Goal: Information Seeking & Learning: Learn about a topic

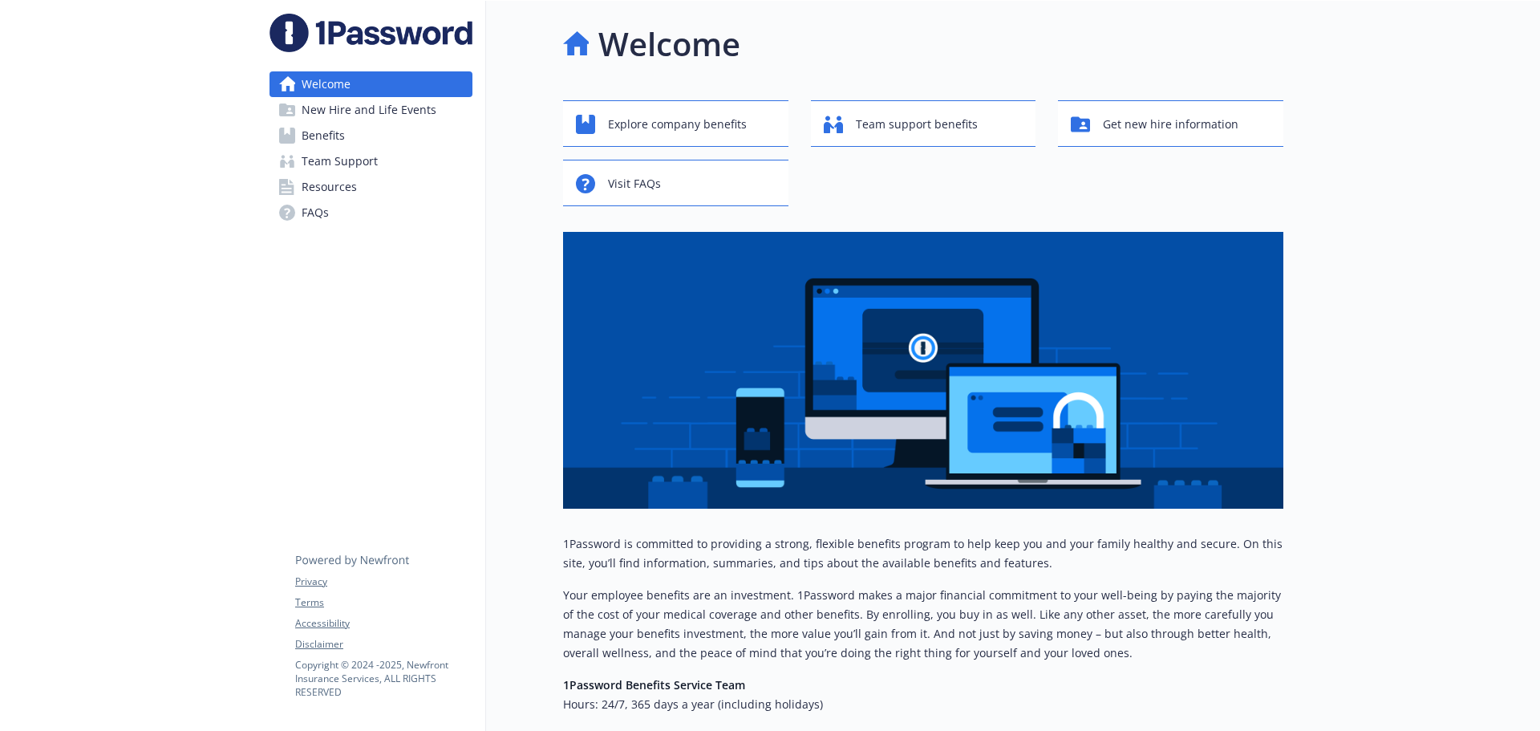
click at [383, 129] on link "Benefits" at bounding box center [371, 136] width 203 height 26
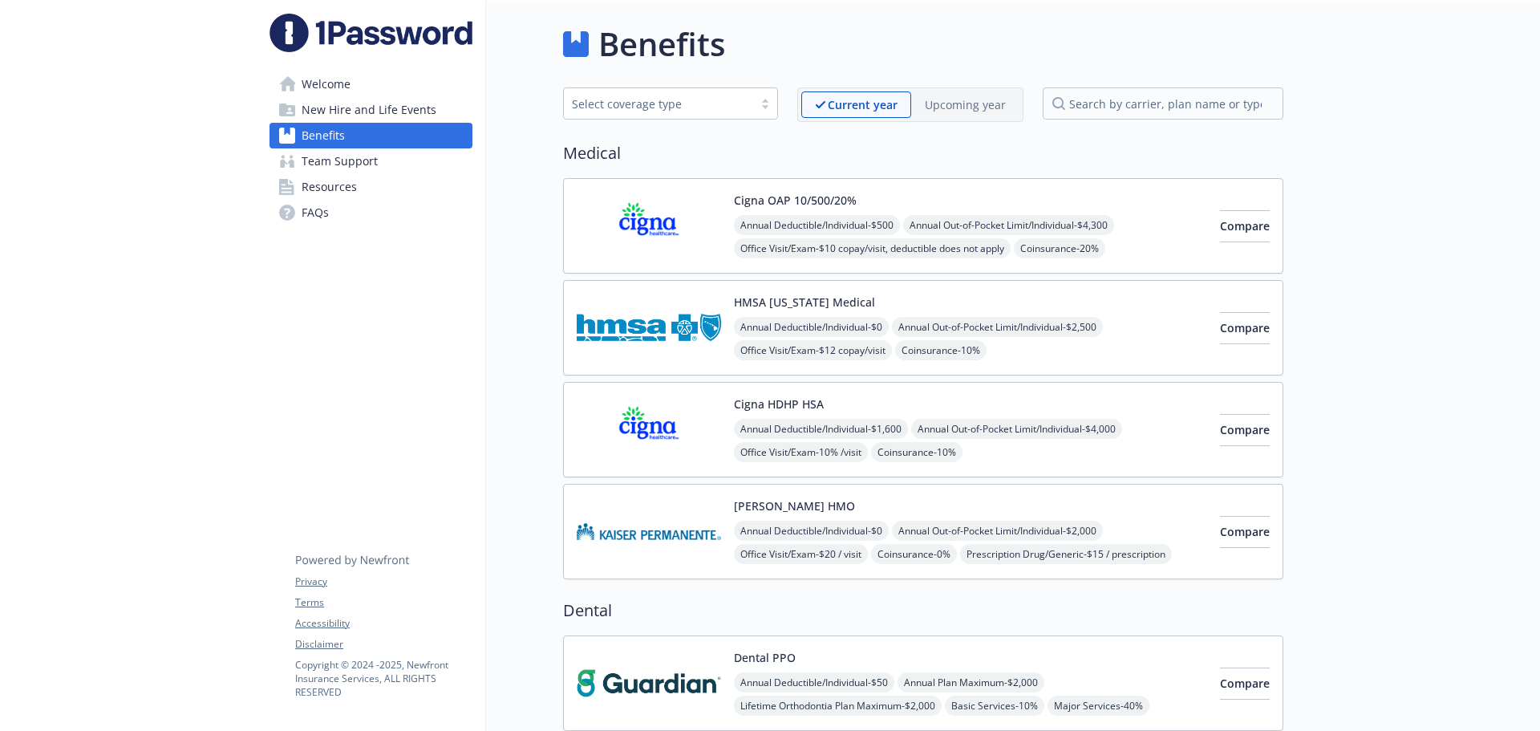
click at [974, 107] on p "Upcoming year" at bounding box center [965, 104] width 81 height 17
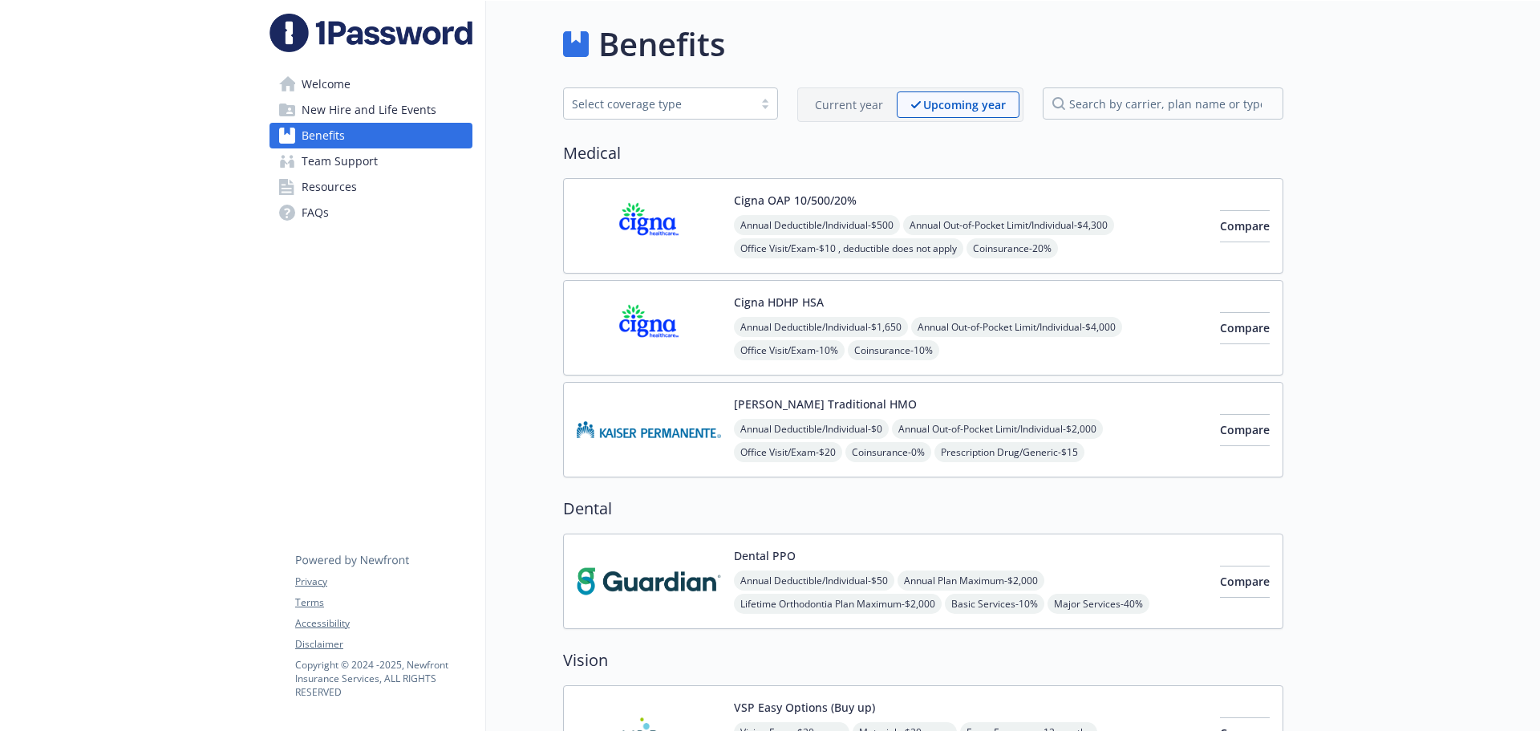
click at [851, 109] on p "Current year" at bounding box center [849, 104] width 68 height 17
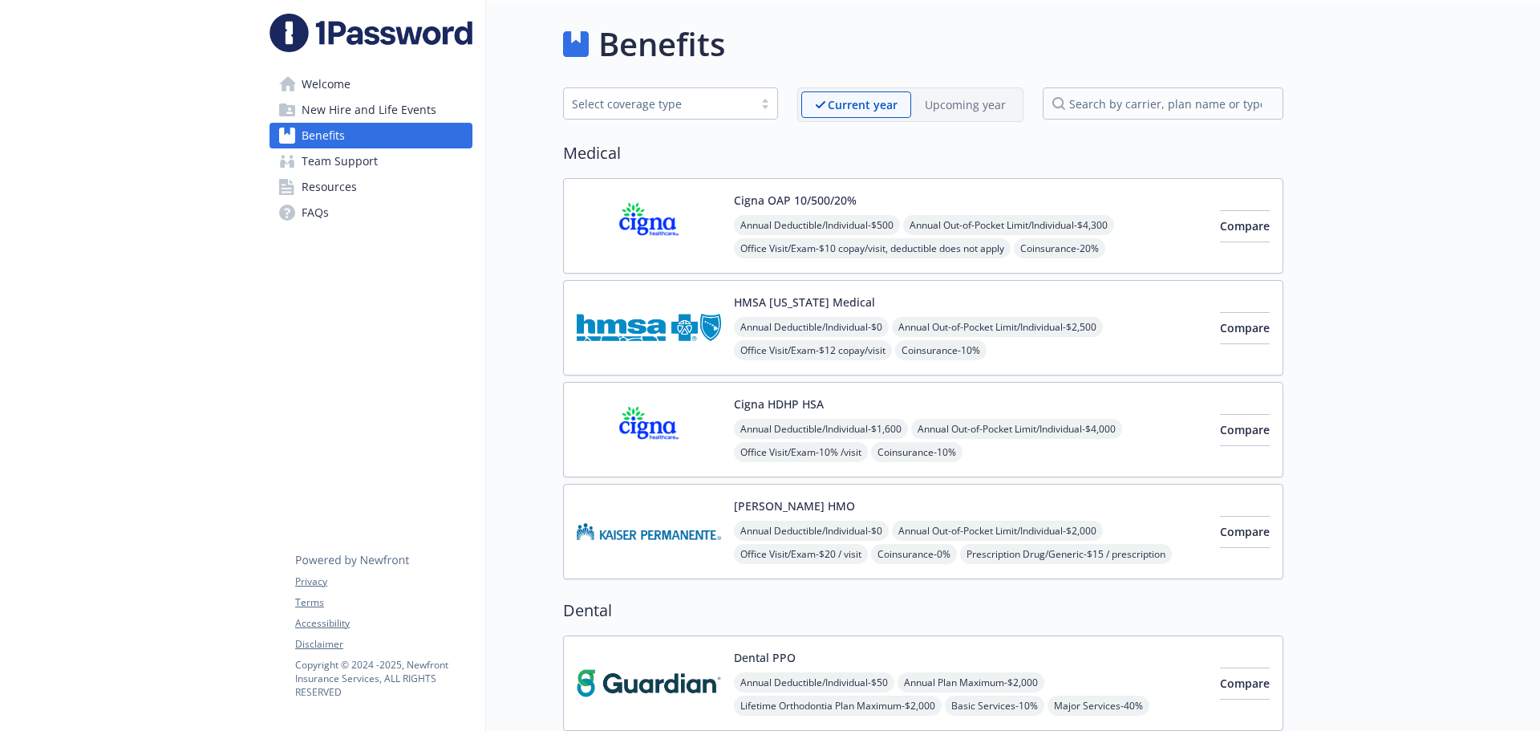
click at [935, 104] on p "Upcoming year" at bounding box center [965, 104] width 81 height 17
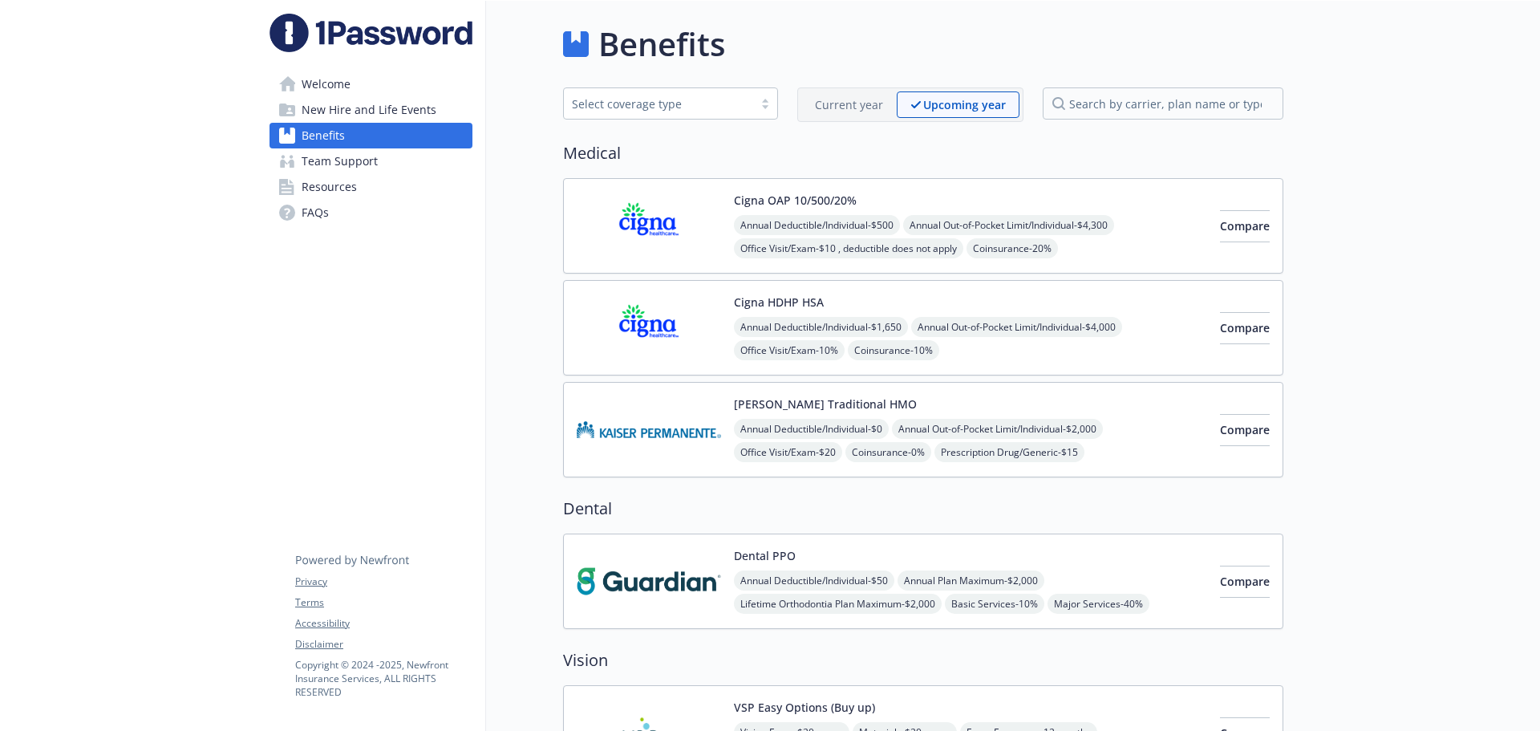
click at [860, 106] on p "Current year" at bounding box center [849, 104] width 68 height 17
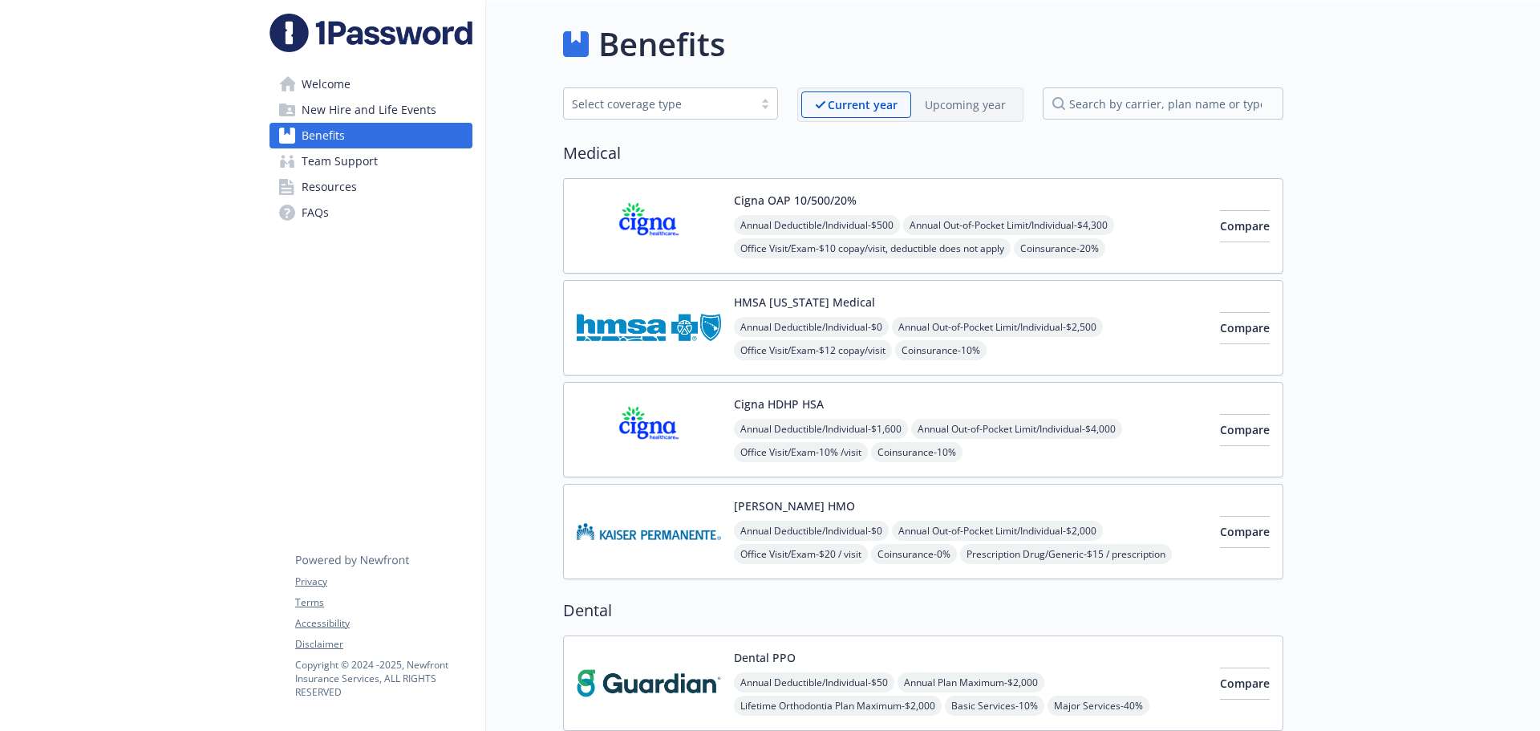
click at [967, 115] on div "Upcoming year" at bounding box center [965, 104] width 108 height 26
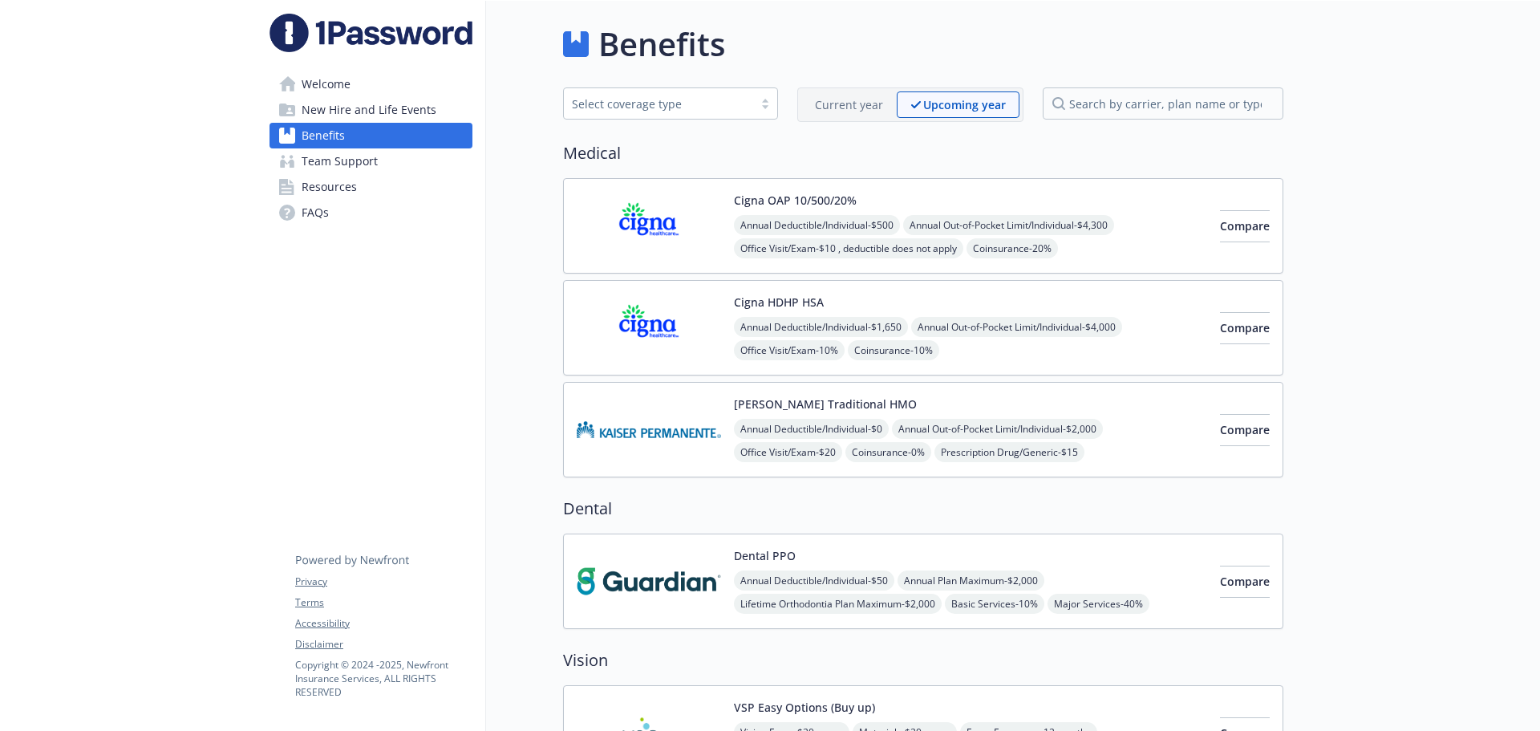
click at [869, 107] on p "Current year" at bounding box center [849, 104] width 68 height 17
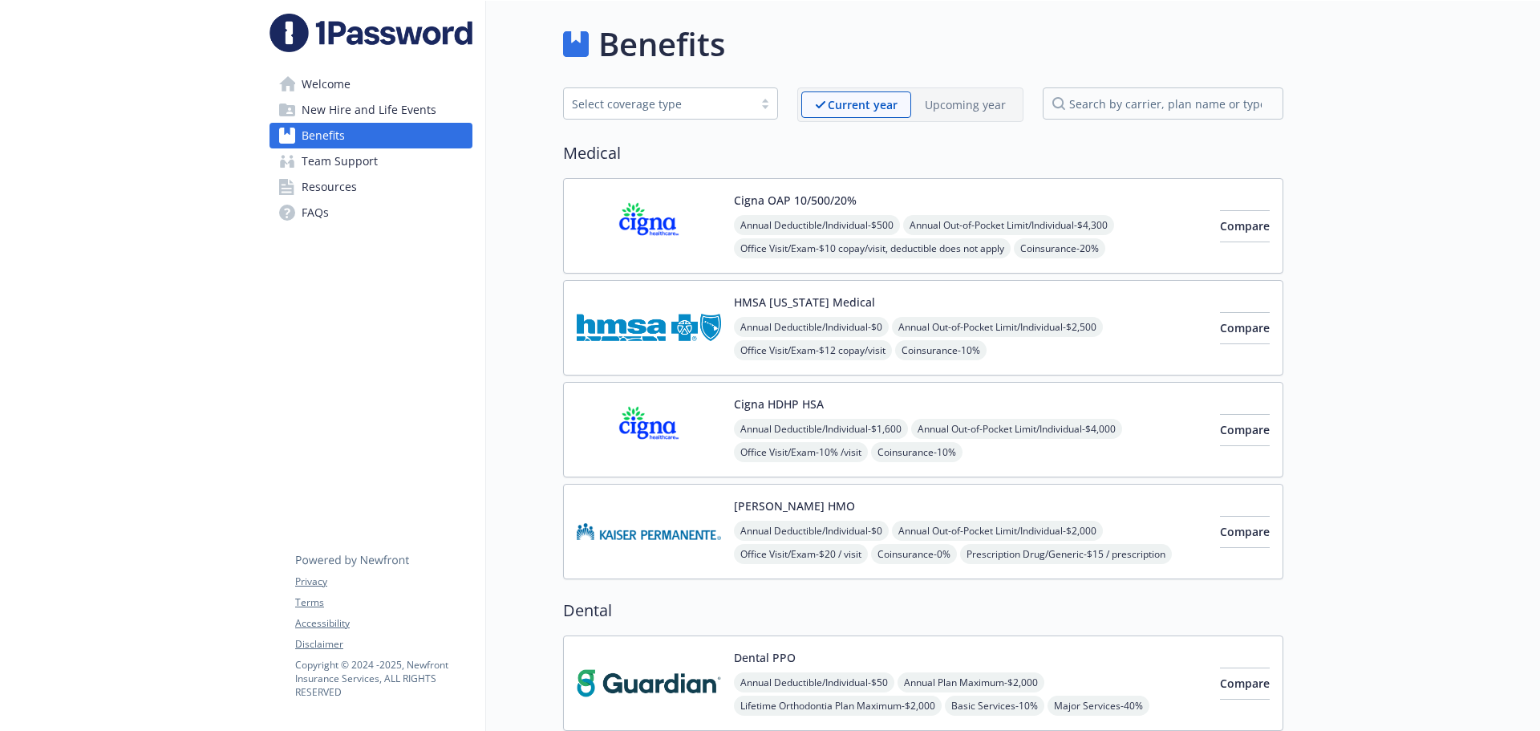
click at [946, 109] on p "Upcoming year" at bounding box center [965, 104] width 81 height 17
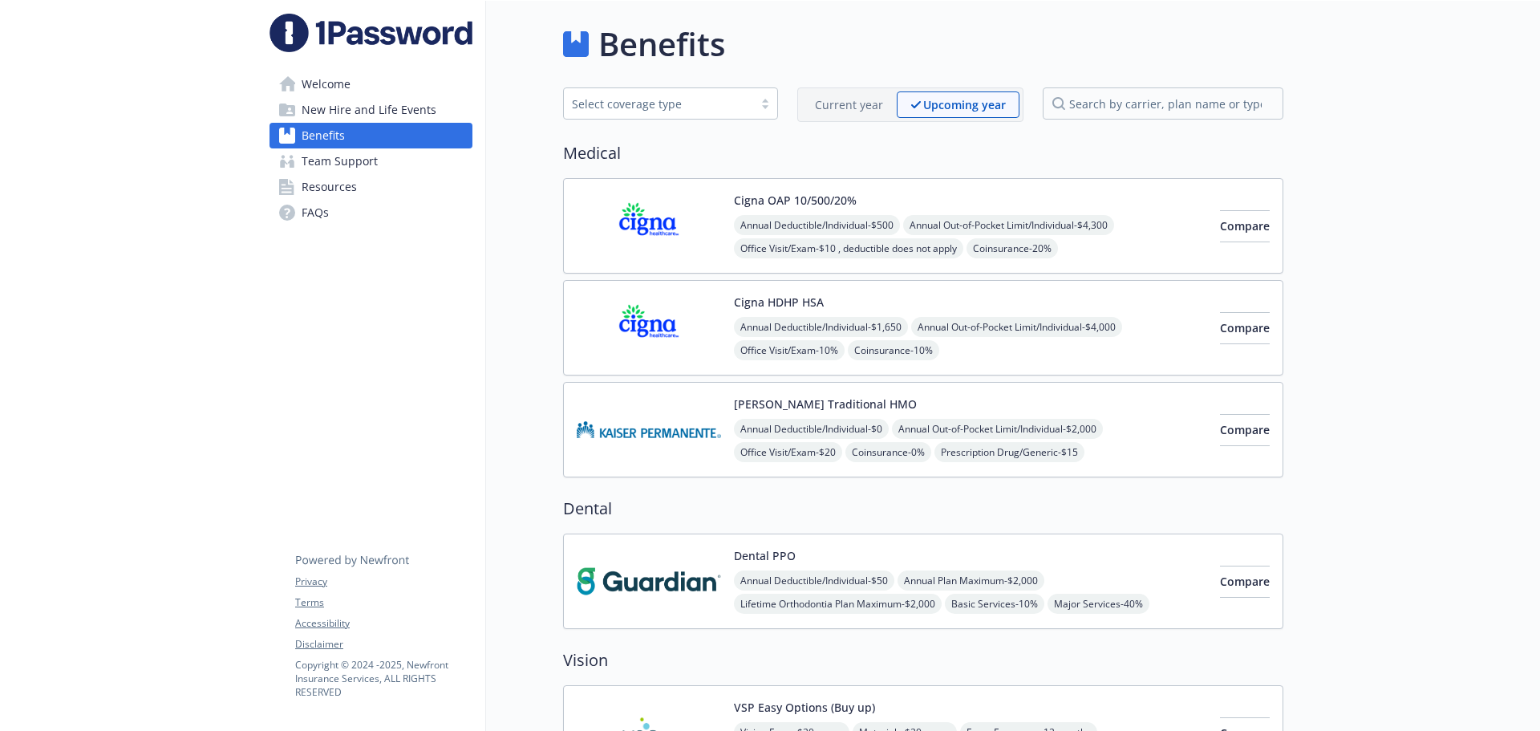
click at [860, 106] on p "Current year" at bounding box center [849, 104] width 68 height 17
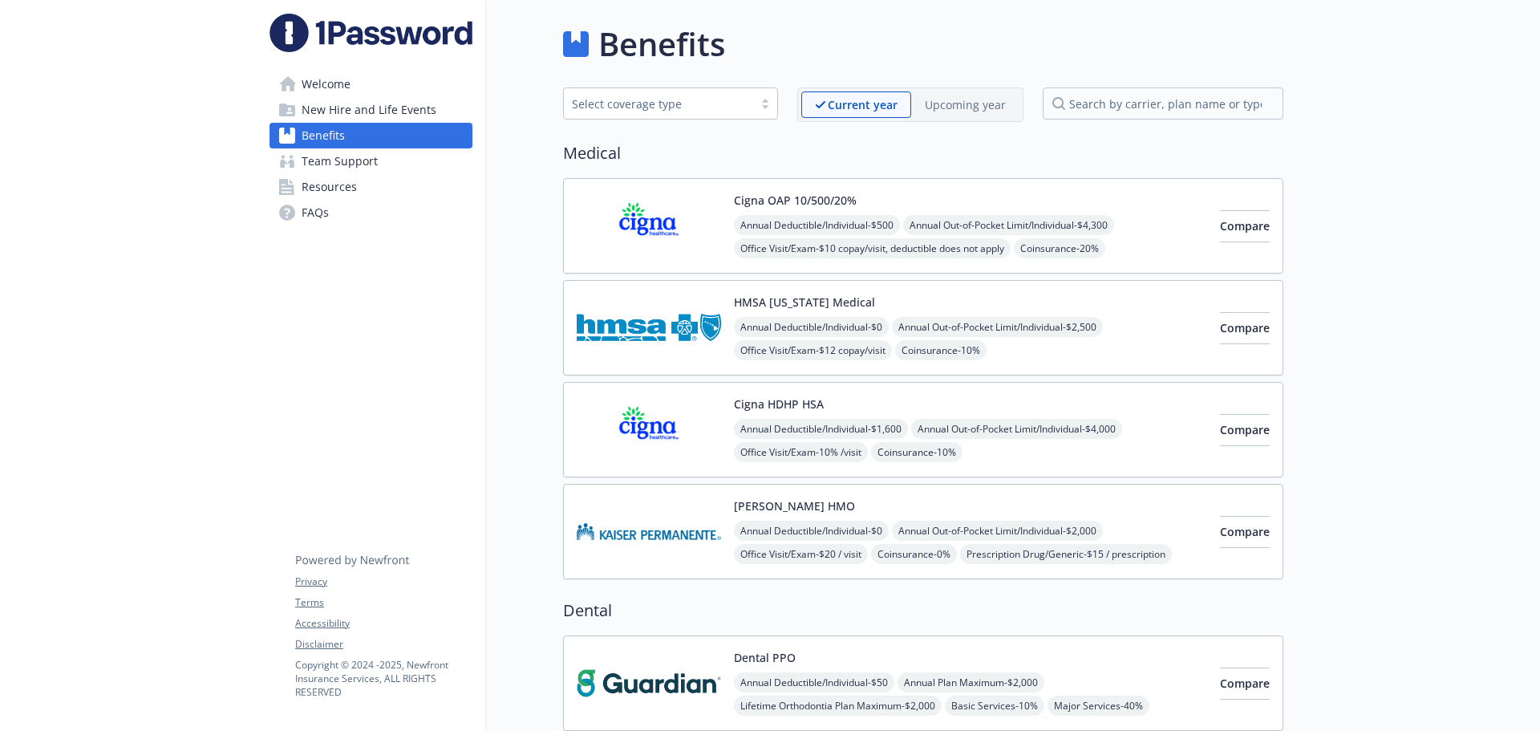
click at [962, 112] on p "Upcoming year" at bounding box center [965, 104] width 81 height 17
